Goal: Feedback & Contribution: Contribute content

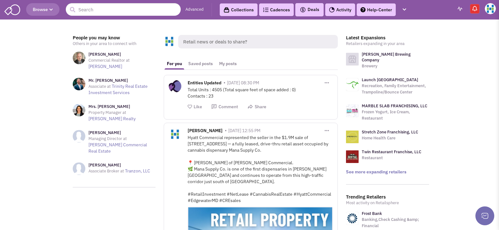
click at [220, 38] on span "Retail news or deals to share?" at bounding box center [258, 42] width 160 height 14
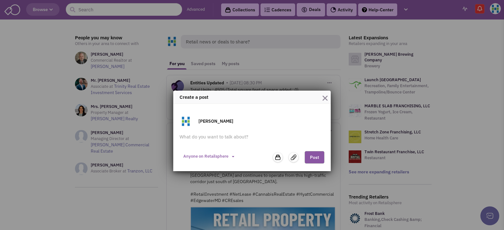
click at [278, 157] on img at bounding box center [277, 157] width 6 height 6
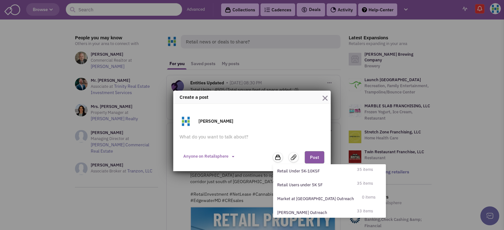
click at [294, 157] on img at bounding box center [294, 158] width 6 height 6
click at [0, 0] on input "file" at bounding box center [0, 0] width 0 height 0
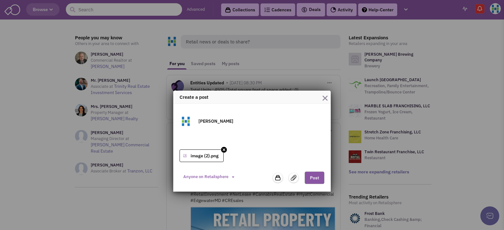
click at [235, 135] on textarea at bounding box center [251, 140] width 145 height 13
paste textarea "[PERSON_NAME]’s Bridal Relocates After 43 Years [GEOGRAPHIC_DATA], [GEOGRAPHIC_…"
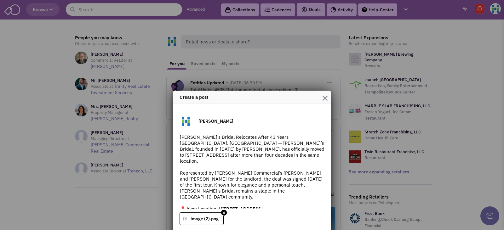
scroll to position [25, 0]
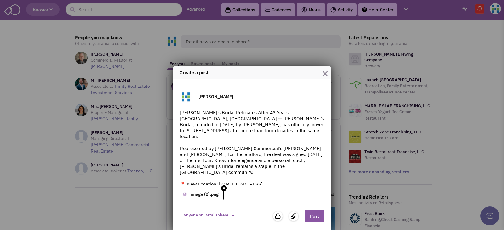
type textarea "[PERSON_NAME]’s Bridal Relocates After 43 Years [GEOGRAPHIC_DATA], [GEOGRAPHIC_…"
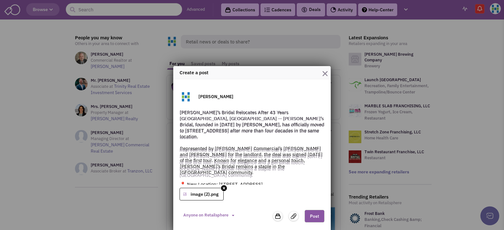
click at [316, 213] on button "Post" at bounding box center [314, 216] width 20 height 13
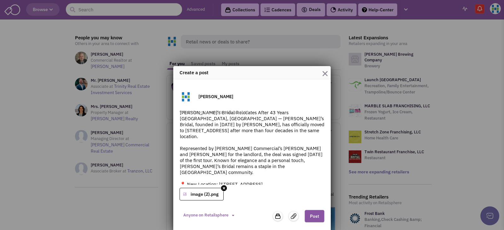
scroll to position [18, 0]
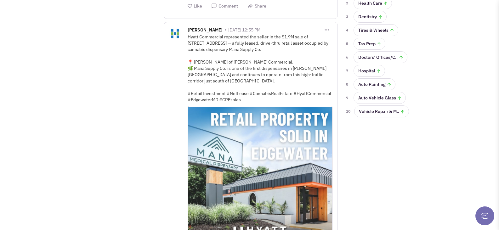
scroll to position [346, 0]
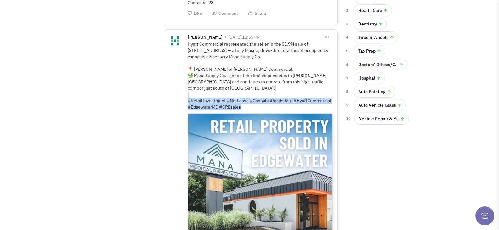
drag, startPoint x: 245, startPoint y: 105, endPoint x: 197, endPoint y: 97, distance: 48.4
click at [197, 97] on div "Hyatt Commercial represented the seller in the $1.9M sale of [STREET_ADDRESS] —…" at bounding box center [260, 75] width 145 height 69
click at [261, 105] on div "Hyatt Commercial represented the seller in the $1.9M sale of [STREET_ADDRESS] —…" at bounding box center [260, 75] width 145 height 69
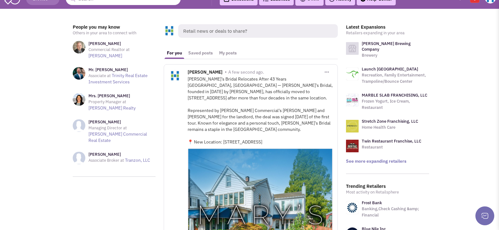
scroll to position [0, 0]
